Goal: Navigation & Orientation: Find specific page/section

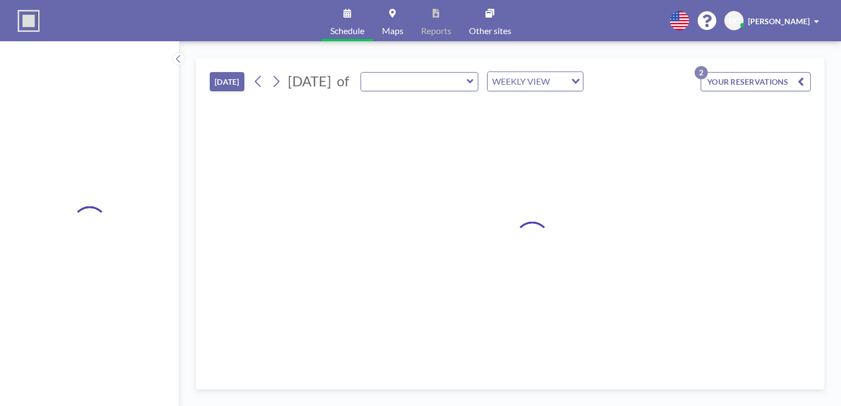
type input "Meeting Room 1"
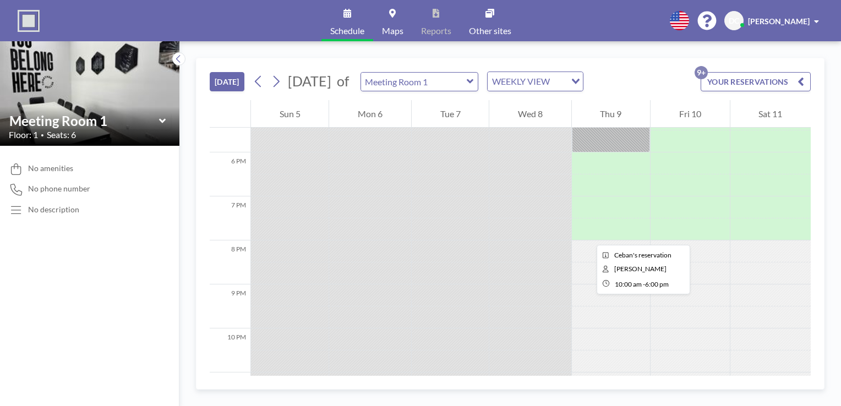
scroll to position [771, 0]
click at [467, 85] on input "text" at bounding box center [414, 82] width 106 height 18
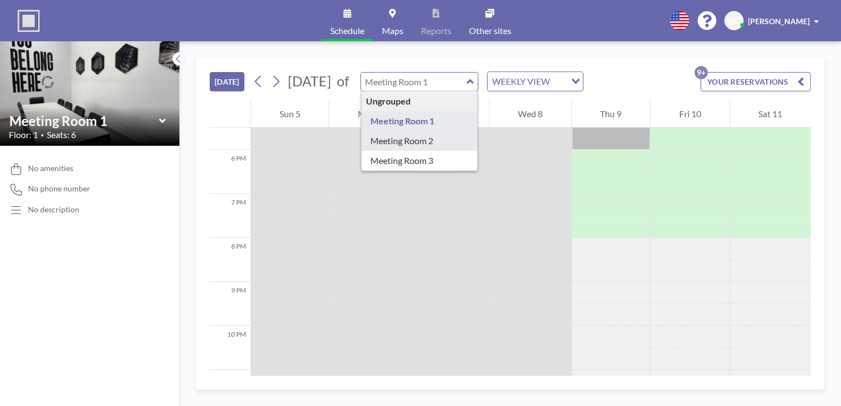
type input "Meeting Room 2"
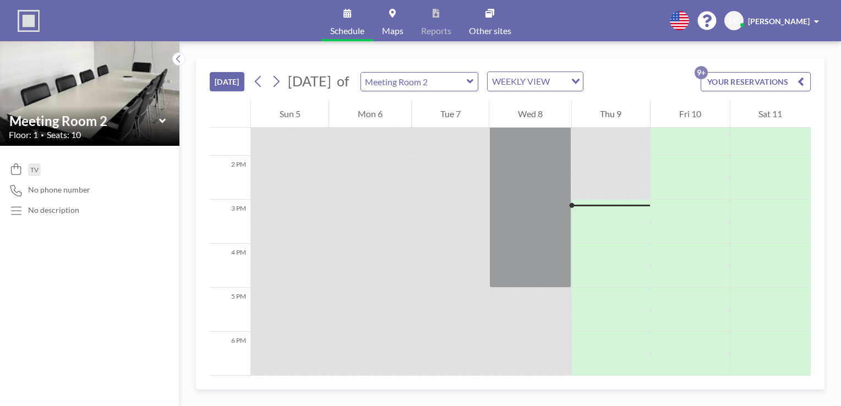
scroll to position [606, 0]
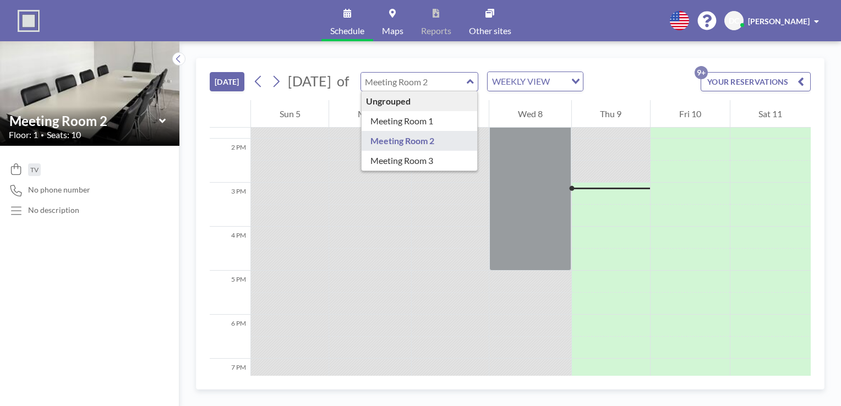
click at [467, 80] on input "text" at bounding box center [414, 82] width 106 height 18
type input "Meeting Room 3"
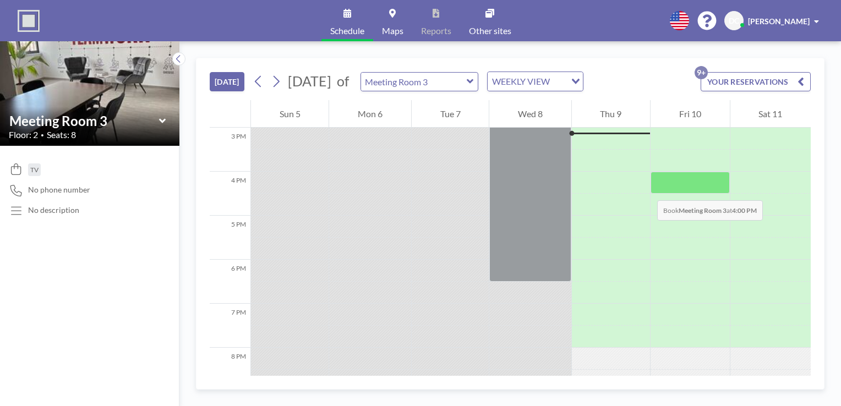
scroll to position [551, 0]
